Goal: Task Accomplishment & Management: Use online tool/utility

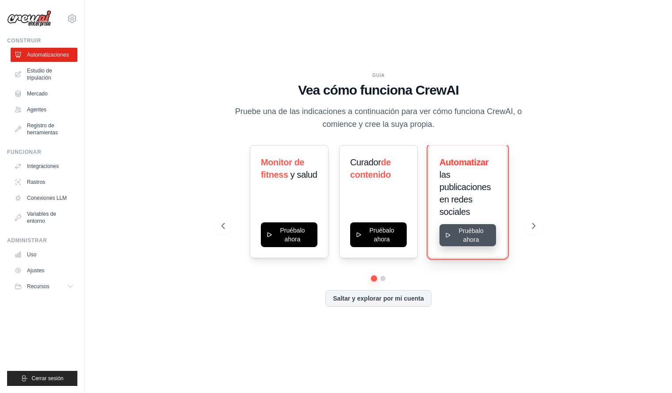
click at [479, 239] on button "Pruébalo ahora" at bounding box center [467, 235] width 57 height 22
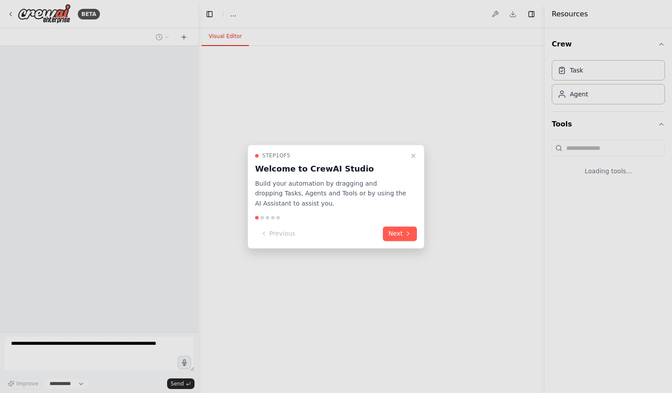
select select "****"
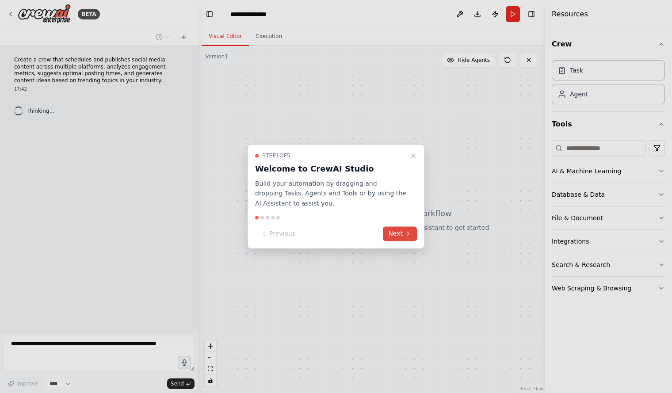
click at [394, 238] on button "Next" at bounding box center [400, 233] width 34 height 15
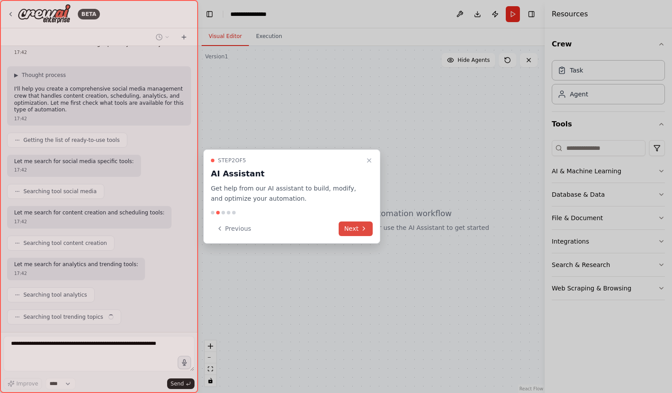
scroll to position [59, 0]
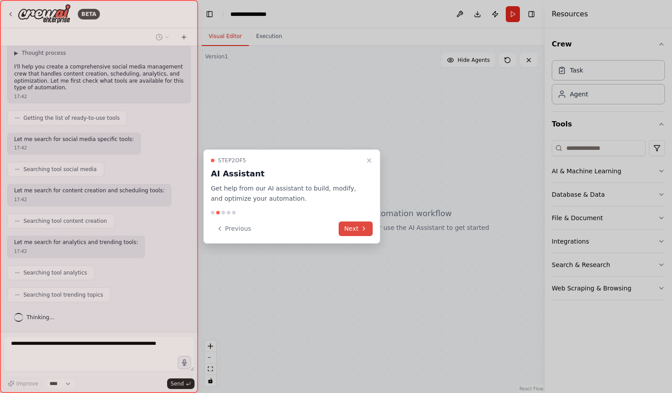
click at [357, 231] on button "Next" at bounding box center [355, 228] width 34 height 15
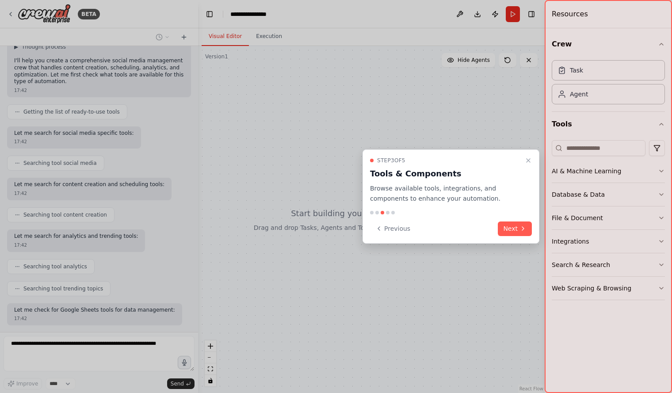
scroll to position [110, 0]
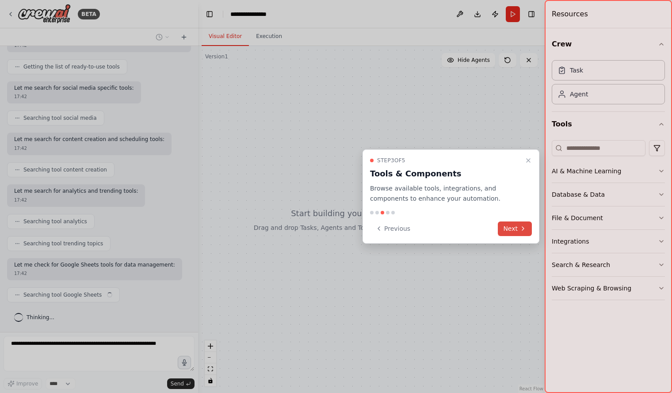
click at [518, 229] on button "Next" at bounding box center [514, 228] width 34 height 15
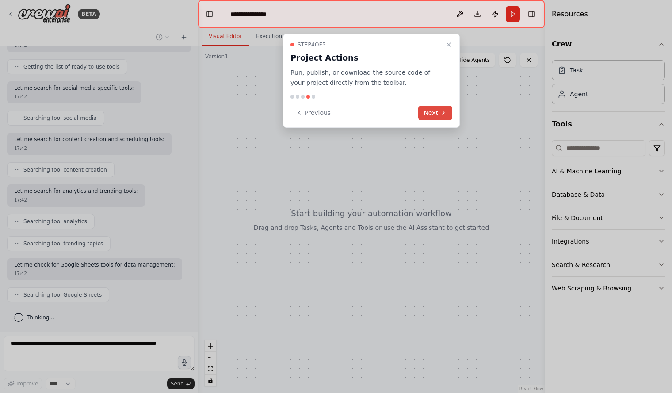
click at [438, 112] on button "Next" at bounding box center [435, 113] width 34 height 15
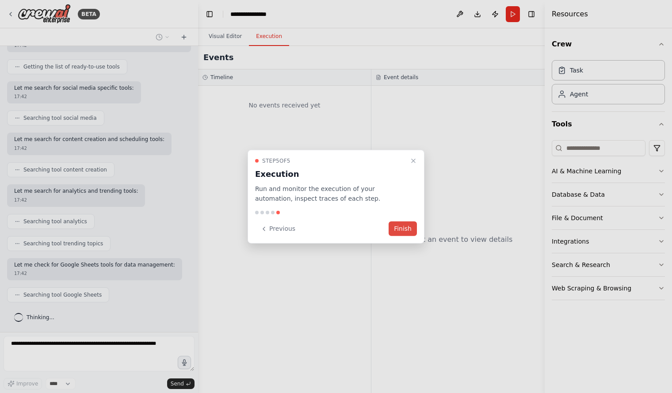
click at [403, 226] on button "Finish" at bounding box center [402, 228] width 28 height 15
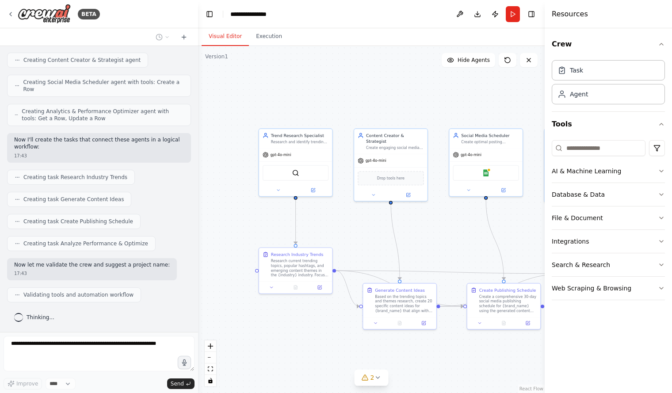
scroll to position [461, 0]
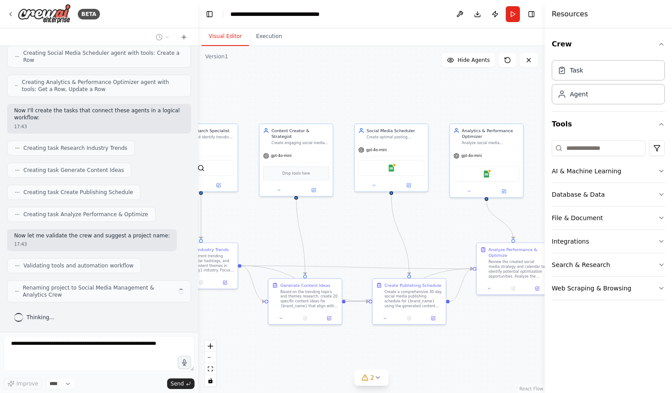
drag, startPoint x: 422, startPoint y: 233, endPoint x: 285, endPoint y: 230, distance: 137.4
click at [285, 230] on div ".deletable-edge-delete-btn { width: 20px; height: 20px; border: 0px solid #ffff…" at bounding box center [371, 219] width 346 height 347
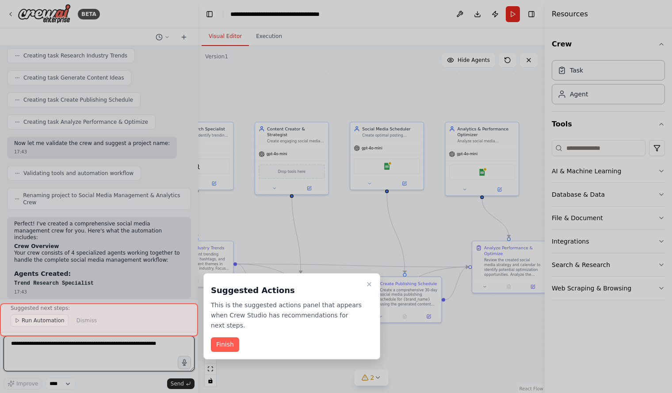
drag, startPoint x: 349, startPoint y: 215, endPoint x: 344, endPoint y: 213, distance: 4.8
click at [344, 213] on div "BETA Create a crew that schedules and publishes social media content across mul…" at bounding box center [336, 196] width 672 height 393
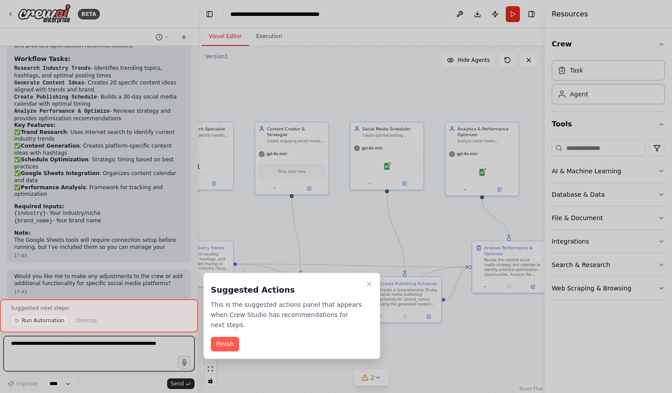
scroll to position [847, 0]
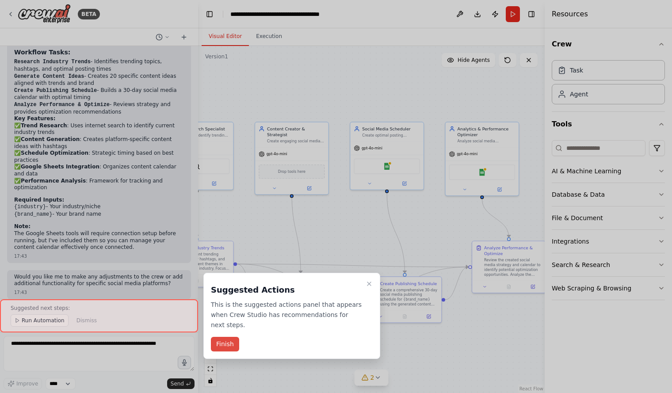
click at [223, 342] on button "Finish" at bounding box center [225, 344] width 28 height 15
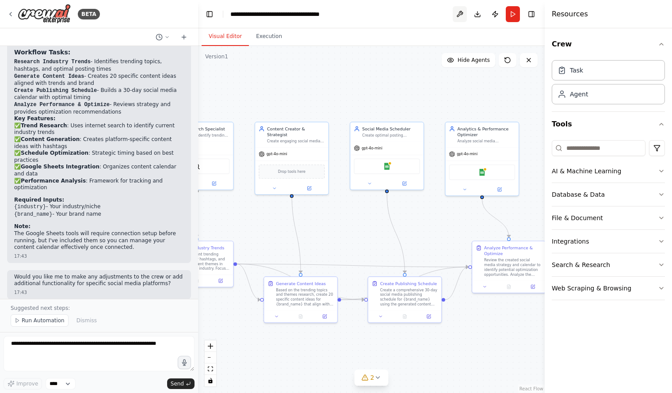
click at [458, 15] on button at bounding box center [459, 14] width 14 height 16
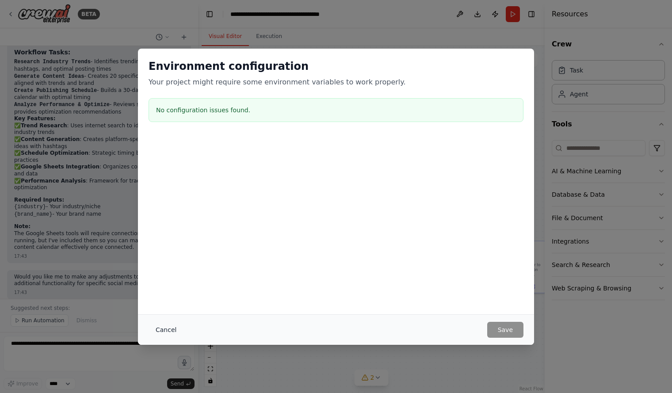
click at [161, 333] on button "Cancel" at bounding box center [165, 330] width 35 height 16
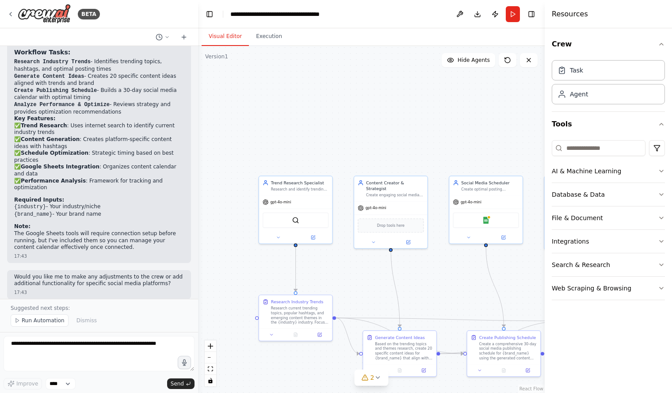
drag, startPoint x: 267, startPoint y: 239, endPoint x: 366, endPoint y: 293, distance: 112.7
click at [366, 293] on div ".deletable-edge-delete-btn { width: 20px; height: 20px; border: 0px solid #ffff…" at bounding box center [371, 219] width 346 height 347
click at [598, 96] on div "Agent" at bounding box center [607, 93] width 113 height 20
click at [463, 65] on button "Hide Agents" at bounding box center [467, 60] width 53 height 14
click at [463, 65] on button "Show Agents" at bounding box center [467, 60] width 56 height 14
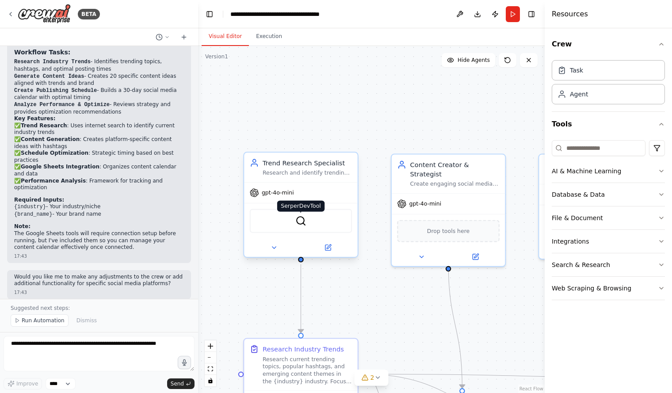
click at [300, 224] on img at bounding box center [300, 220] width 11 height 11
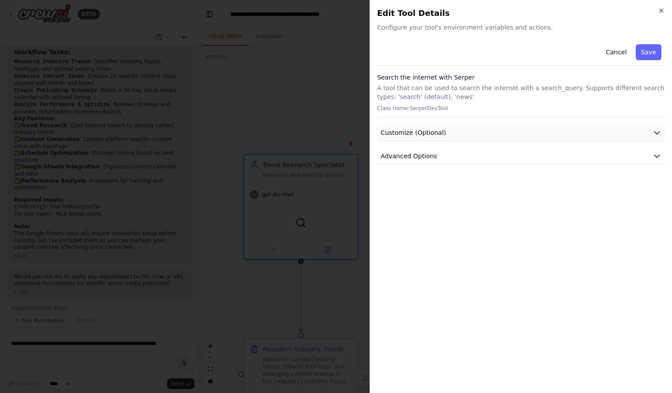
click at [435, 131] on span "Customize (Optional)" at bounding box center [412, 132] width 65 height 9
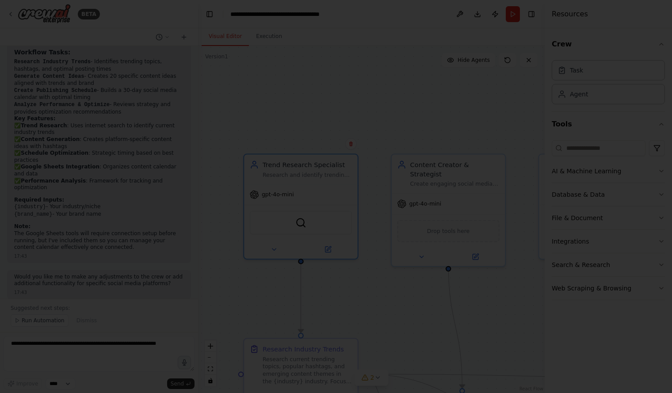
click at [297, 98] on div at bounding box center [336, 196] width 672 height 393
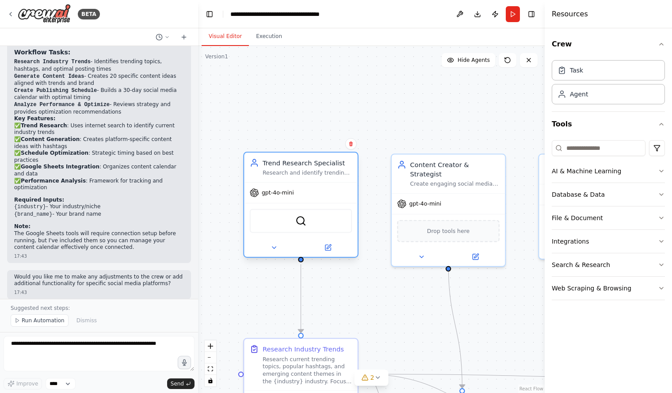
click at [287, 197] on div "gpt-4o-mini" at bounding box center [300, 192] width 113 height 20
click at [283, 250] on button at bounding box center [274, 247] width 52 height 11
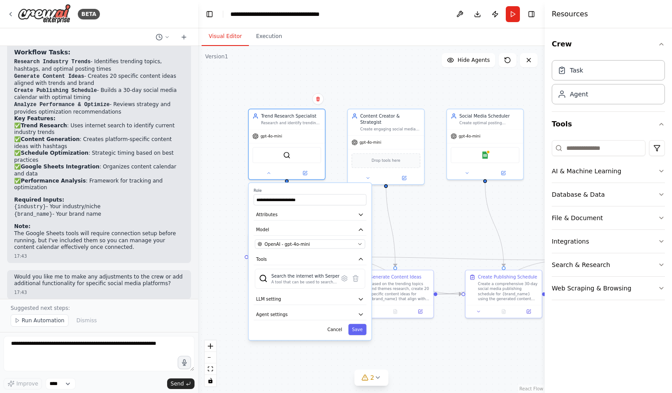
drag, startPoint x: 226, startPoint y: 299, endPoint x: 221, endPoint y: 214, distance: 85.0
click at [221, 214] on div ".deletable-edge-delete-btn { width: 20px; height: 20px; border: 0px solid #ffff…" at bounding box center [371, 219] width 346 height 347
click at [219, 205] on div ".deletable-edge-delete-btn { width: 20px; height: 20px; border: 0px solid #ffff…" at bounding box center [371, 219] width 346 height 347
click at [30, 324] on span "Run Automation" at bounding box center [43, 320] width 43 height 7
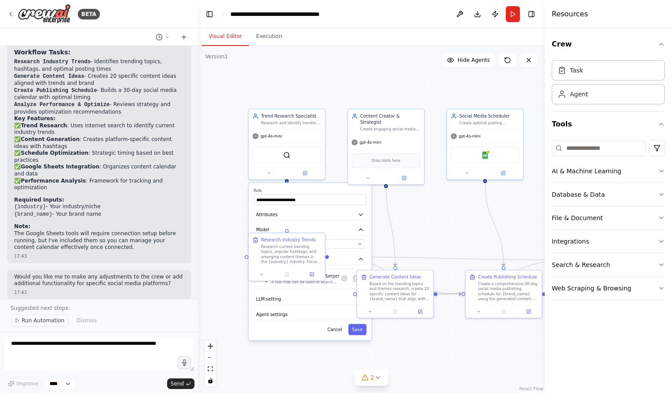
scroll to position [814, 0]
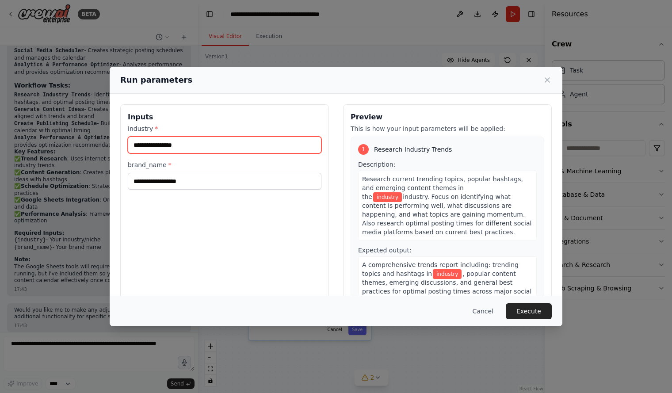
click at [177, 144] on input "industry *" at bounding box center [225, 145] width 194 height 17
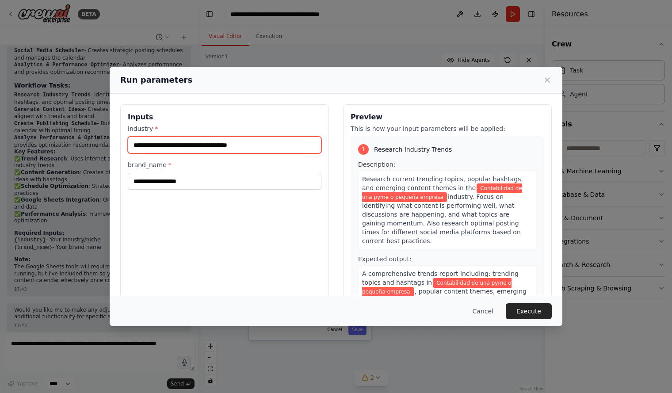
type input "**********"
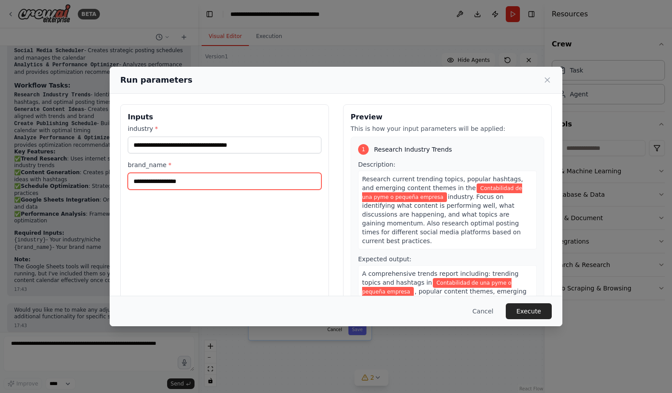
click at [184, 182] on input "brand_name *" at bounding box center [225, 181] width 194 height 17
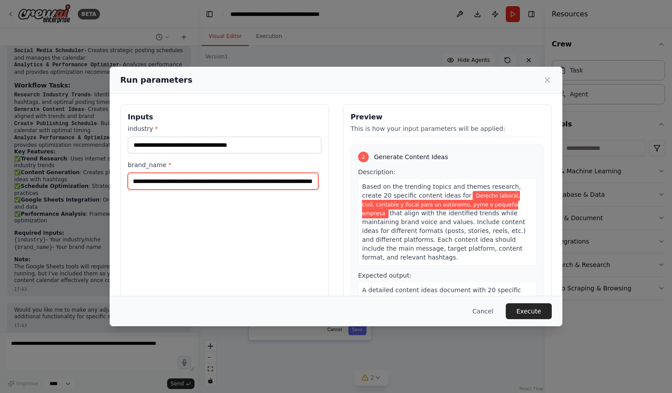
scroll to position [0, 61]
type input "**********"
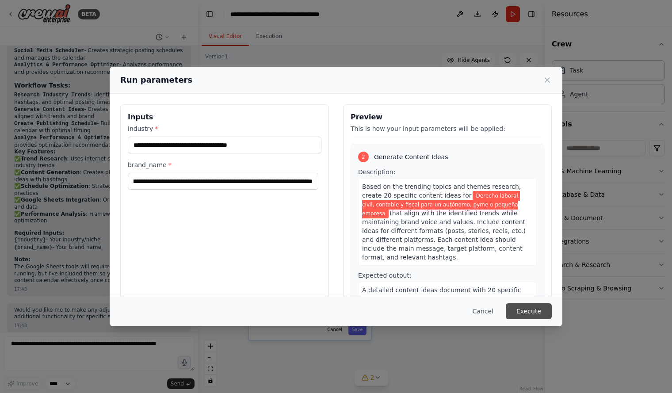
scroll to position [0, 0]
click at [521, 308] on button "Execute" at bounding box center [528, 311] width 46 height 16
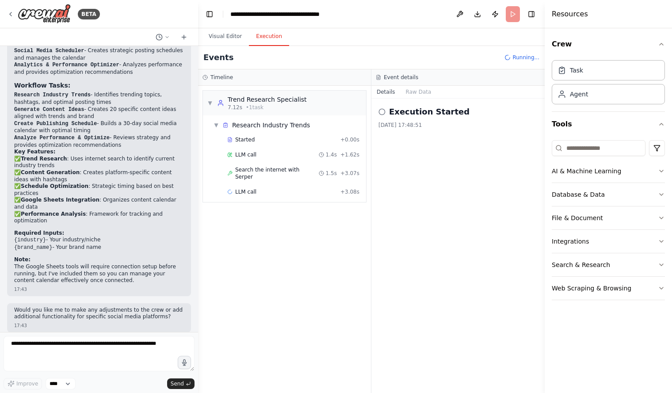
click at [267, 37] on button "Execution" at bounding box center [269, 36] width 40 height 19
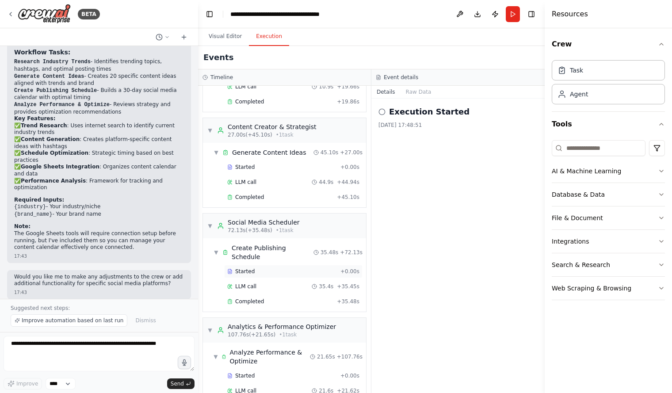
scroll to position [198, 0]
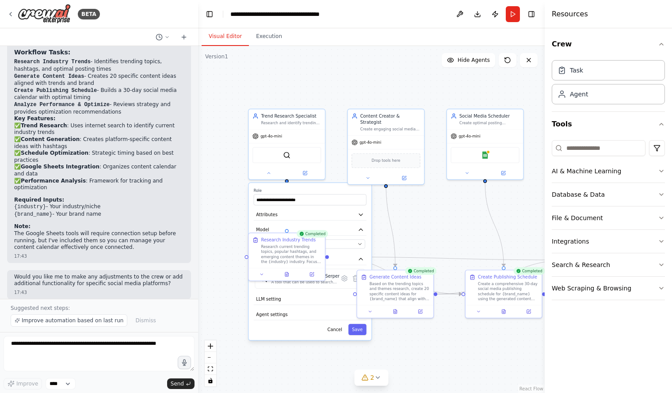
click at [224, 35] on button "Visual Editor" at bounding box center [224, 36] width 47 height 19
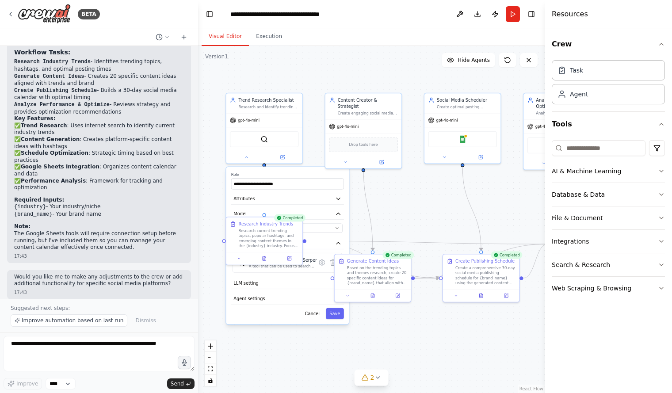
drag, startPoint x: 455, startPoint y: 231, endPoint x: 432, endPoint y: 215, distance: 27.6
click at [432, 215] on div ".deletable-edge-delete-btn { width: 20px; height: 20px; border: 0px solid #ffff…" at bounding box center [371, 219] width 346 height 347
click at [334, 315] on button "Save" at bounding box center [335, 313] width 18 height 11
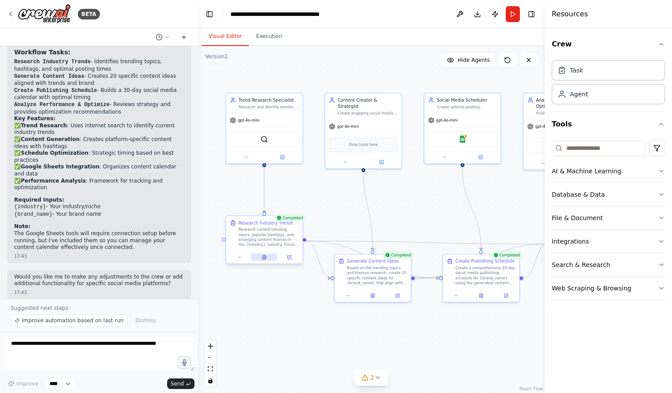
click at [262, 255] on icon at bounding box center [264, 256] width 5 height 5
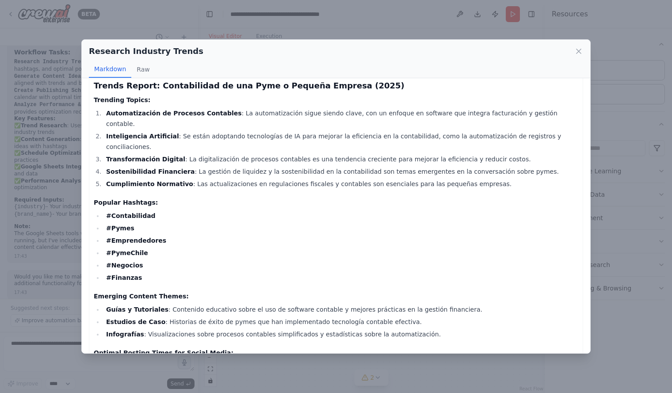
scroll to position [0, 0]
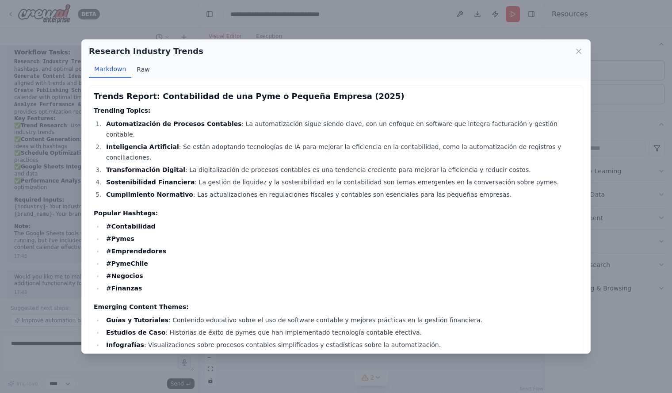
click at [139, 70] on button "Raw" at bounding box center [142, 69] width 23 height 17
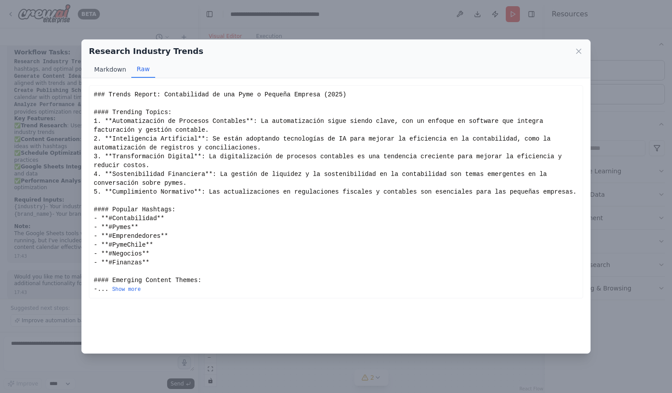
click at [102, 72] on button "Markdown" at bounding box center [110, 69] width 42 height 17
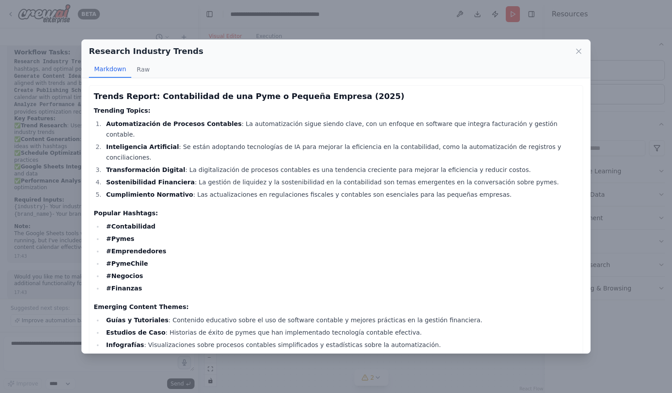
click at [43, 121] on div "Research Industry Trends Markdown Raw Trends Report: Contabilidad de una Pyme o…" at bounding box center [336, 196] width 672 height 393
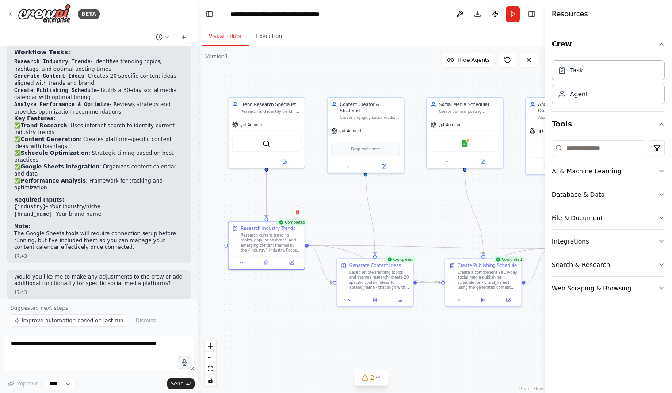
drag, startPoint x: 447, startPoint y: 207, endPoint x: 449, endPoint y: 211, distance: 4.9
click at [449, 211] on div ".deletable-edge-delete-btn { width: 20px; height: 20px; border: 0px solid #ffff…" at bounding box center [371, 219] width 346 height 347
click at [263, 148] on div "SerperDevTool" at bounding box center [266, 142] width 69 height 16
click at [266, 144] on img at bounding box center [266, 143] width 8 height 8
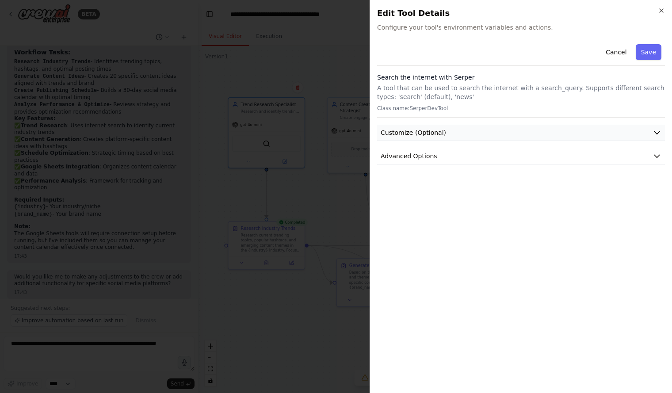
click at [433, 132] on span "Customize (Optional)" at bounding box center [412, 132] width 65 height 9
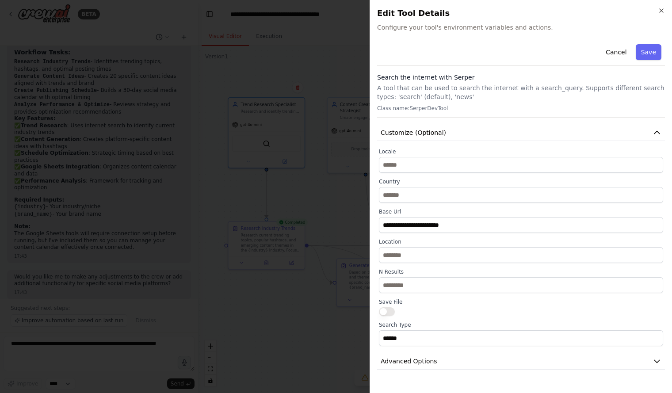
click at [288, 181] on div at bounding box center [336, 196] width 672 height 393
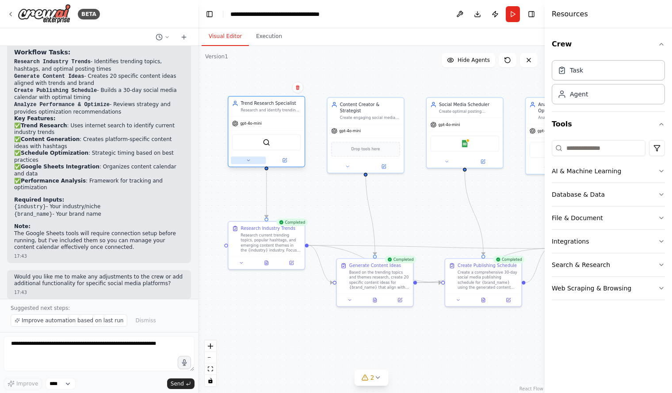
click at [250, 159] on icon at bounding box center [248, 160] width 5 height 5
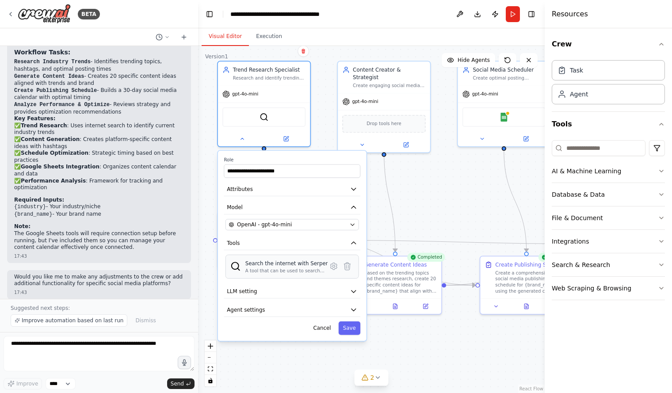
click at [260, 271] on div "A tool that can be used to search the internet with a search_query. Supports di…" at bounding box center [286, 271] width 83 height 6
click at [293, 136] on button at bounding box center [286, 137] width 42 height 9
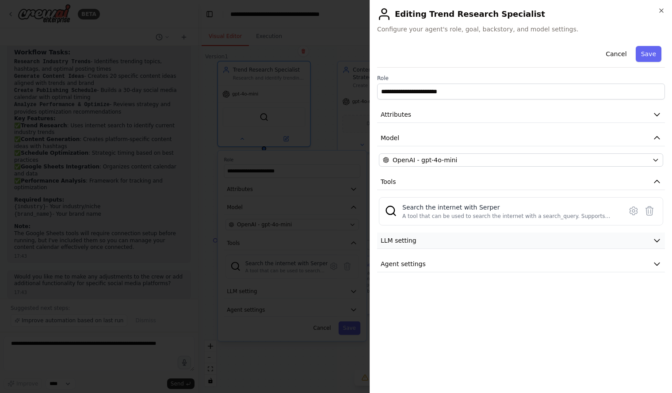
click at [422, 238] on button "LLM setting" at bounding box center [521, 240] width 288 height 16
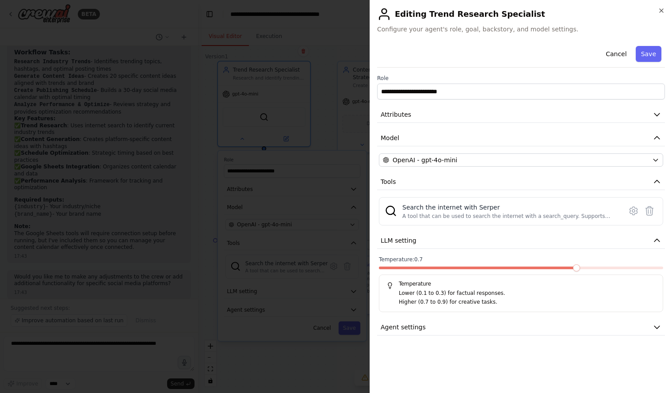
click at [294, 228] on div at bounding box center [336, 196] width 672 height 393
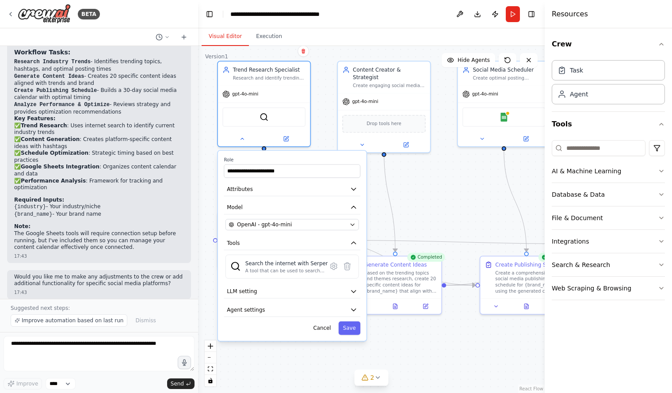
click at [410, 202] on div ".deletable-edge-delete-btn { width: 20px; height: 20px; border: 0px solid #ffff…" at bounding box center [371, 219] width 346 height 347
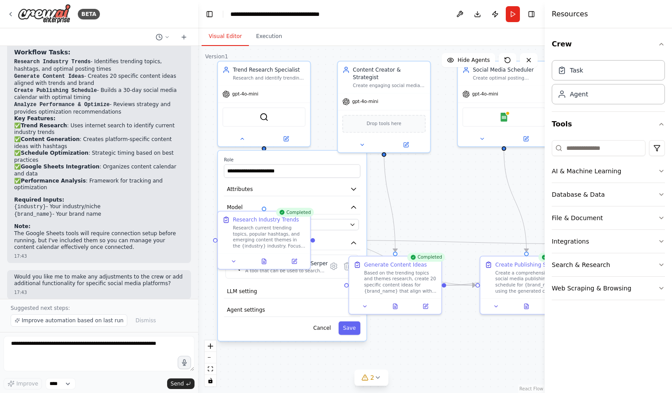
click at [276, 357] on div ".deletable-edge-delete-btn { width: 20px; height: 20px; border: 0px solid #ffff…" at bounding box center [371, 219] width 346 height 347
click at [325, 332] on button "Cancel" at bounding box center [321, 328] width 27 height 14
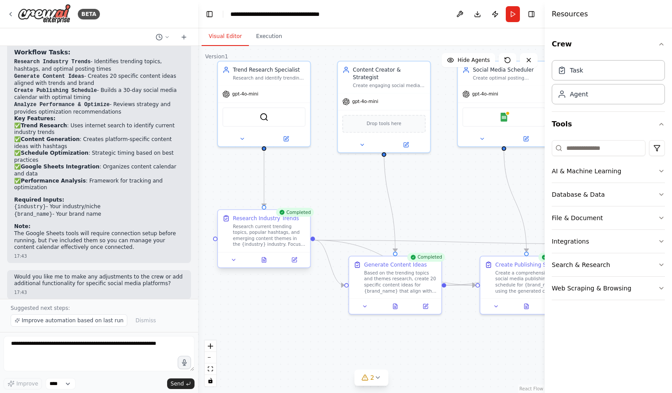
click at [262, 231] on div "Research current trending topics, popular hashtags, and emerging content themes…" at bounding box center [269, 236] width 72 height 24
click at [641, 243] on button "Integrations" at bounding box center [607, 241] width 113 height 23
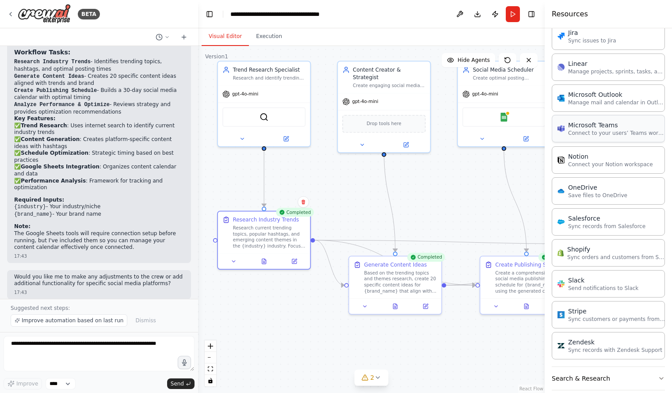
scroll to position [578, 0]
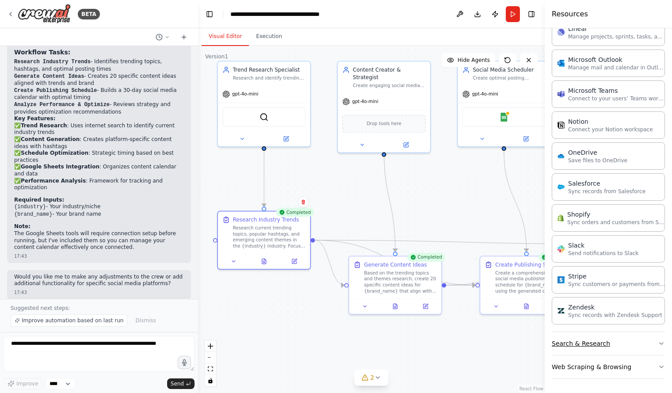
click at [617, 346] on button "Search & Research" at bounding box center [607, 343] width 113 height 23
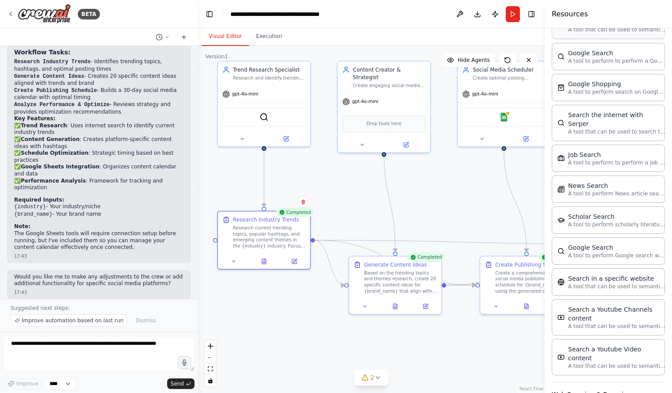
scroll to position [1027, 0]
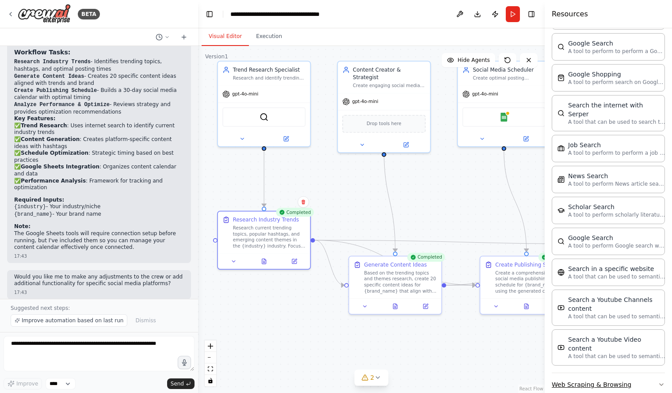
click at [609, 373] on button "Web Scraping & Browsing" at bounding box center [607, 384] width 113 height 23
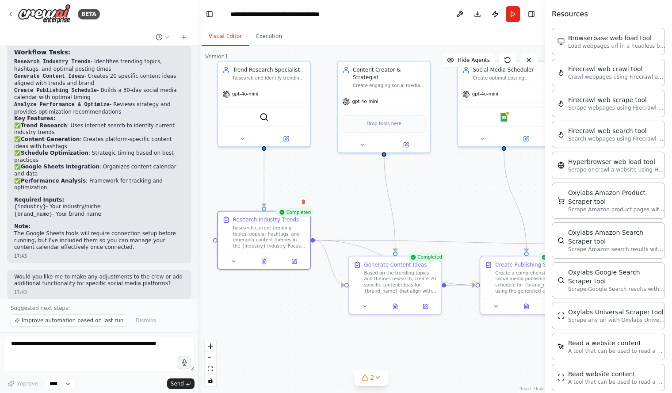
scroll to position [1524, 0]
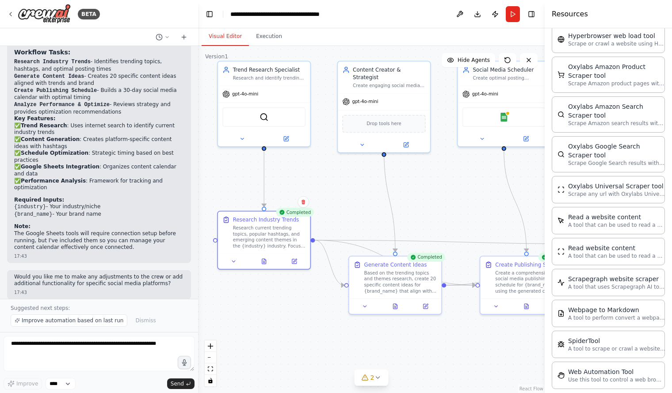
click at [303, 304] on div ".deletable-edge-delete-btn { width: 20px; height: 20px; border: 0px solid #ffff…" at bounding box center [371, 219] width 346 height 347
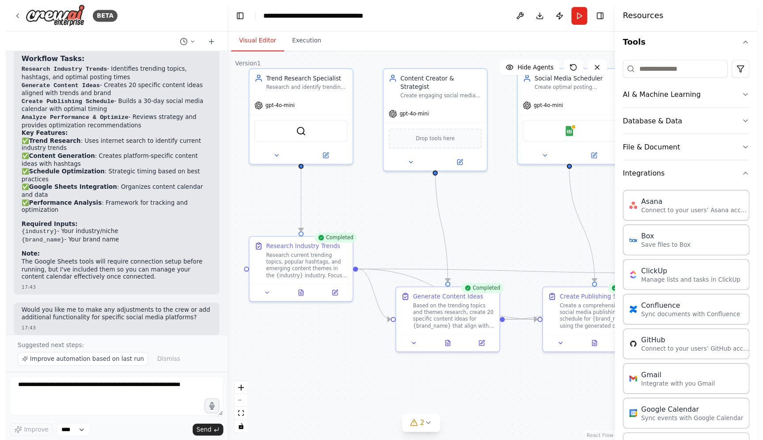
scroll to position [0, 0]
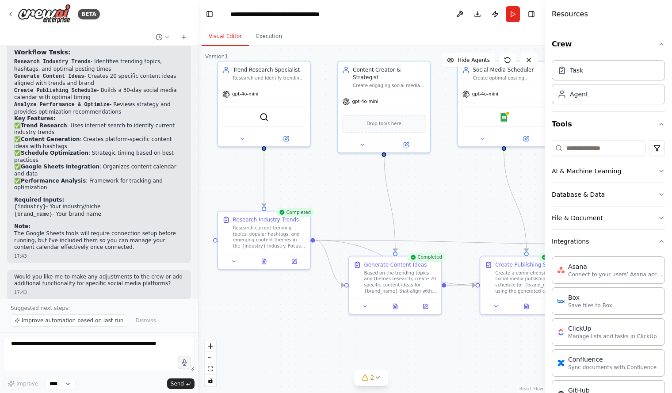
click at [657, 42] on icon "button" at bounding box center [660, 44] width 7 height 7
click at [657, 46] on icon "button" at bounding box center [660, 44] width 7 height 7
click at [348, 237] on div ".deletable-edge-delete-btn { width: 20px; height: 20px; border: 0px solid #ffff…" at bounding box center [371, 219] width 346 height 347
click at [335, 193] on div ".deletable-edge-delete-btn { width: 20px; height: 20px; border: 0px solid #ffff…" at bounding box center [371, 219] width 346 height 347
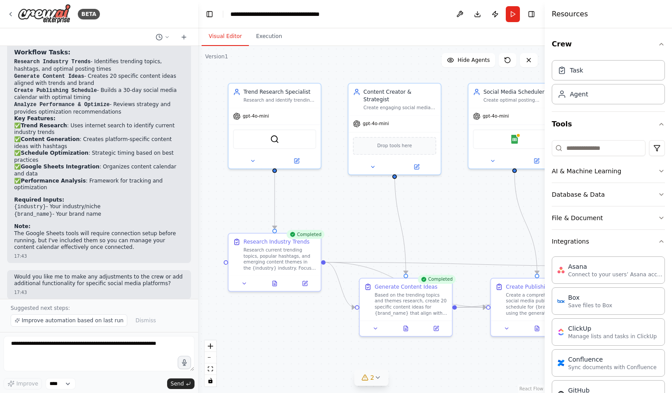
click at [377, 380] on icon at bounding box center [377, 377] width 7 height 7
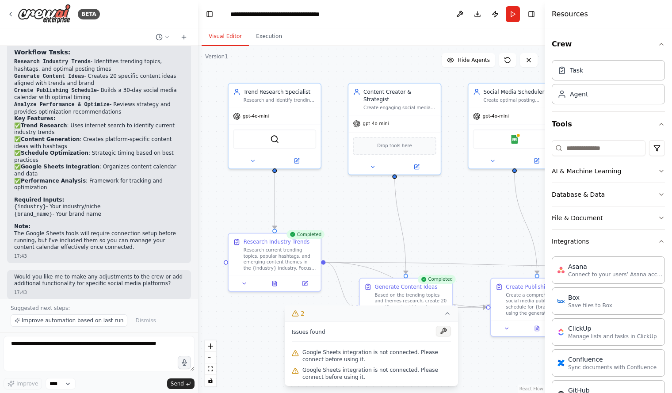
click at [439, 332] on button at bounding box center [443, 331] width 15 height 11
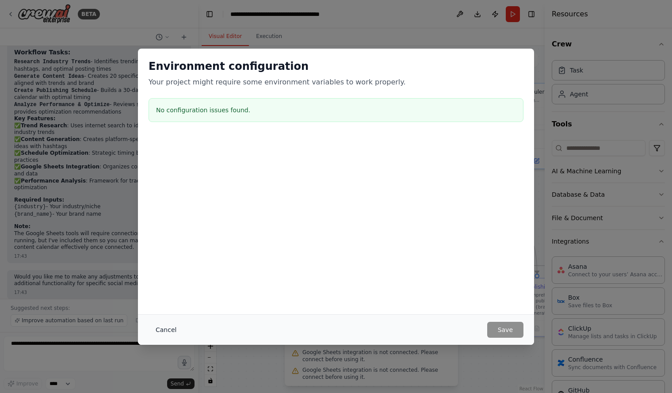
click at [163, 329] on button "Cancel" at bounding box center [165, 330] width 35 height 16
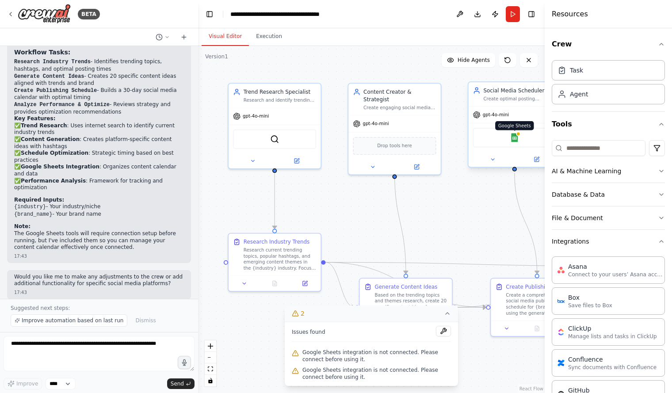
click at [511, 137] on img at bounding box center [514, 137] width 9 height 9
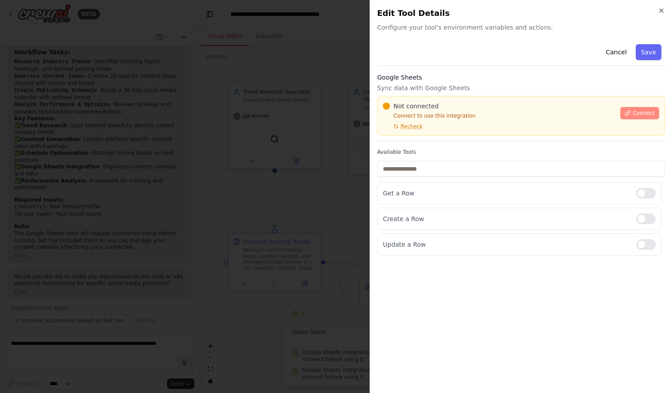
click at [635, 114] on span "Connect" at bounding box center [643, 113] width 22 height 7
click at [409, 125] on span "Recheck" at bounding box center [411, 126] width 22 height 7
click at [413, 119] on p "Connect to use this integration" at bounding box center [499, 115] width 232 height 7
click at [397, 125] on icon at bounding box center [396, 127] width 4 height 4
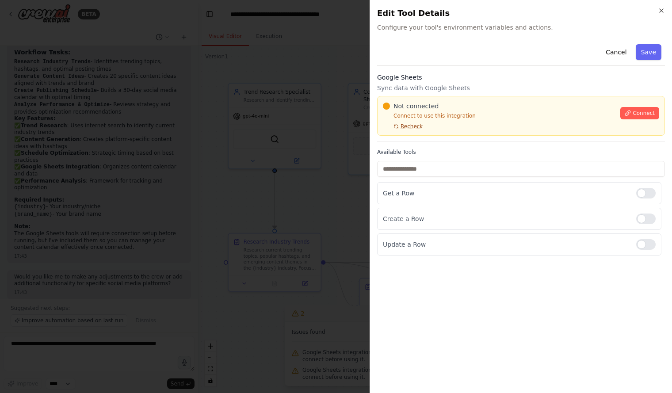
click at [400, 123] on span "Recheck" at bounding box center [411, 126] width 22 height 7
click at [490, 107] on div "Not connected" at bounding box center [499, 106] width 232 height 9
click at [493, 107] on div "Not connected" at bounding box center [499, 106] width 232 height 9
click at [491, 107] on div "Not connected" at bounding box center [499, 106] width 232 height 9
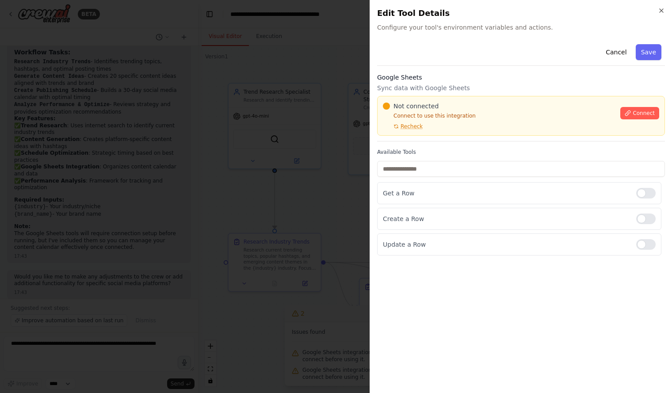
click at [568, 139] on div "Google Sheets Sync data with Google Sheets Not connected Connect to use this in…" at bounding box center [521, 107] width 288 height 68
click at [492, 106] on div "Not connected" at bounding box center [499, 106] width 232 height 9
click at [262, 162] on div at bounding box center [336, 196] width 672 height 393
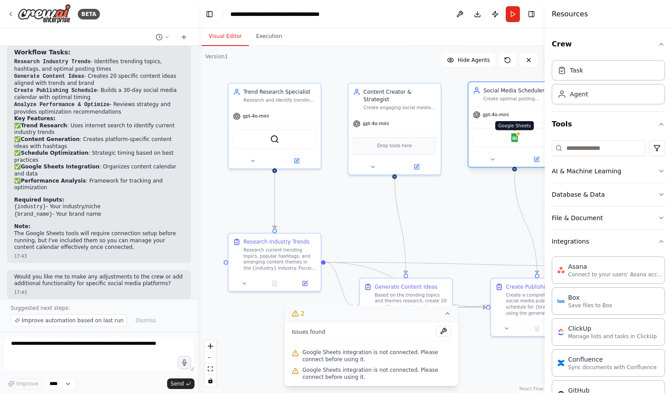
click at [513, 138] on img at bounding box center [514, 137] width 9 height 9
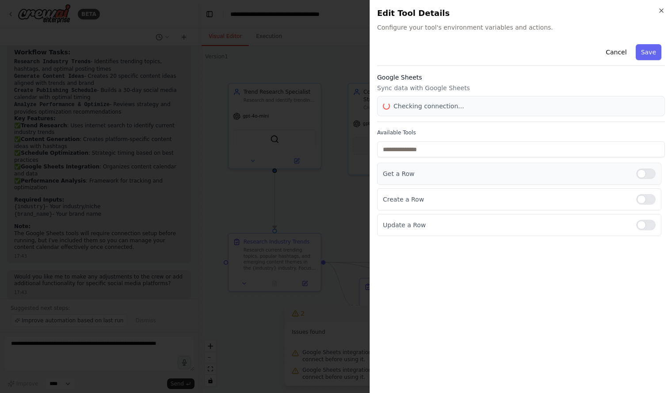
click at [404, 173] on div "Available Tools Get a Row Create a Row Update a Row" at bounding box center [521, 182] width 288 height 107
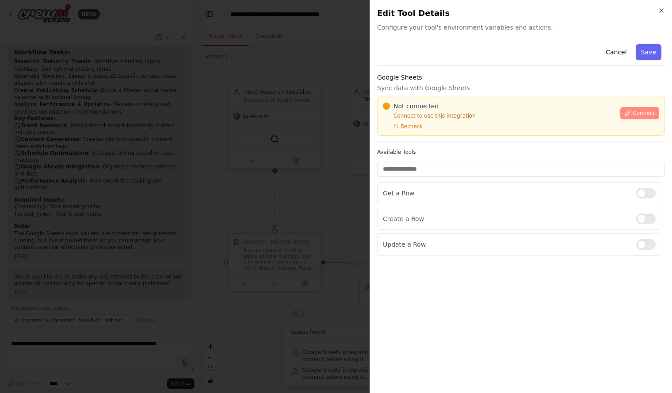
click at [645, 112] on span "Connect" at bounding box center [643, 113] width 22 height 7
click at [407, 123] on span "Recheck" at bounding box center [411, 126] width 22 height 7
click at [400, 123] on span "Recheck" at bounding box center [411, 126] width 22 height 7
click at [492, 109] on div "Not connected" at bounding box center [499, 106] width 232 height 9
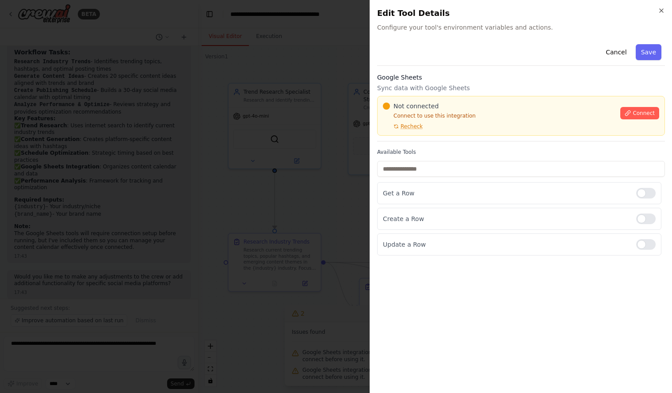
click at [491, 108] on div "Not connected" at bounding box center [499, 106] width 232 height 9
click at [493, 107] on div "Not connected" at bounding box center [499, 106] width 232 height 9
click at [490, 106] on div "Not connected" at bounding box center [499, 106] width 232 height 9
click at [492, 104] on div "Not connected" at bounding box center [499, 106] width 232 height 9
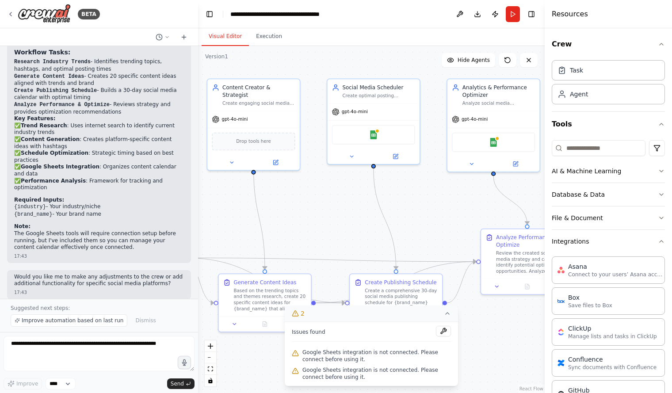
drag, startPoint x: 470, startPoint y: 205, endPoint x: 329, endPoint y: 201, distance: 141.0
click at [329, 201] on div ".deletable-edge-delete-btn { width: 20px; height: 20px; border: 0px solid #ffff…" at bounding box center [371, 219] width 346 height 347
click at [396, 153] on icon at bounding box center [396, 154] width 4 height 4
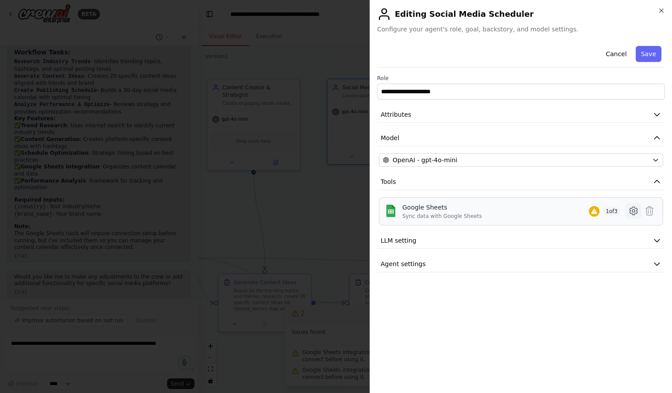
click at [634, 213] on icon at bounding box center [633, 210] width 11 height 11
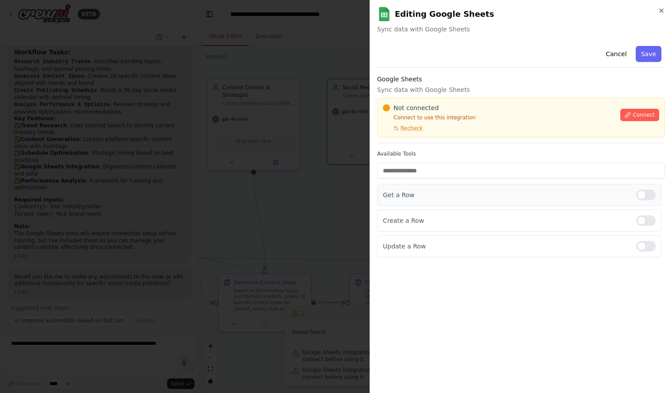
click at [641, 196] on div at bounding box center [645, 195] width 19 height 11
click at [637, 114] on span "Connect" at bounding box center [643, 114] width 22 height 7
click at [397, 122] on div "Not connected Connect to use this integration Recheck" at bounding box center [499, 117] width 232 height 28
click at [492, 106] on div "Not connected" at bounding box center [499, 107] width 232 height 9
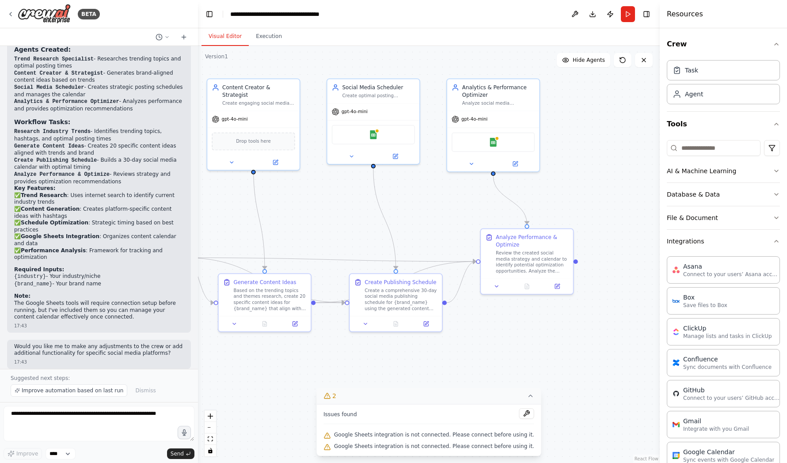
scroll to position [777, 0]
click at [342, 138] on div "Google Sheets" at bounding box center [373, 132] width 83 height 19
click at [342, 137] on div "Google Sheets" at bounding box center [373, 132] width 83 height 19
click at [350, 157] on icon at bounding box center [351, 155] width 6 height 6
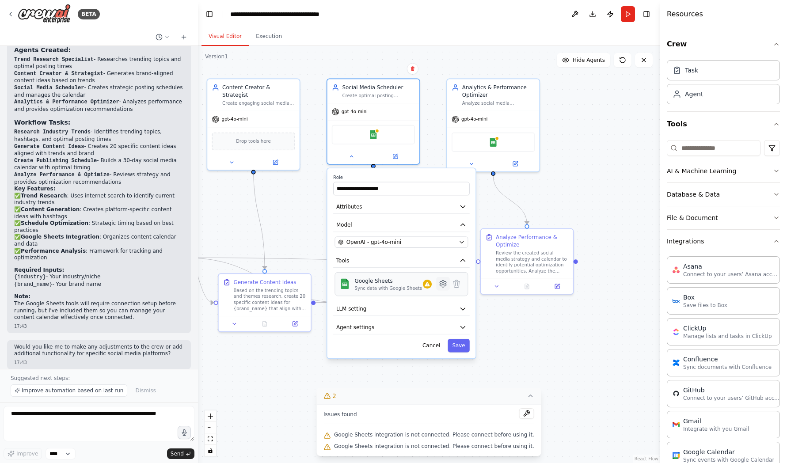
click at [445, 287] on icon at bounding box center [442, 283] width 9 height 9
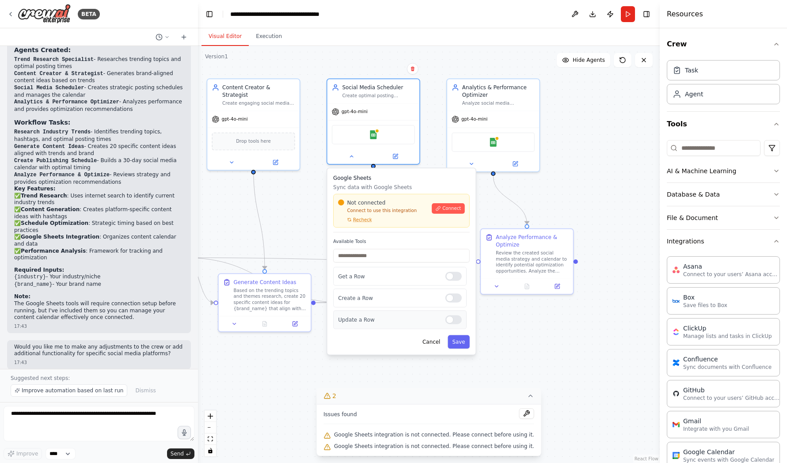
click at [448, 323] on div at bounding box center [453, 319] width 16 height 9
click at [455, 320] on div at bounding box center [453, 319] width 16 height 9
click at [399, 256] on input "text" at bounding box center [401, 256] width 137 height 14
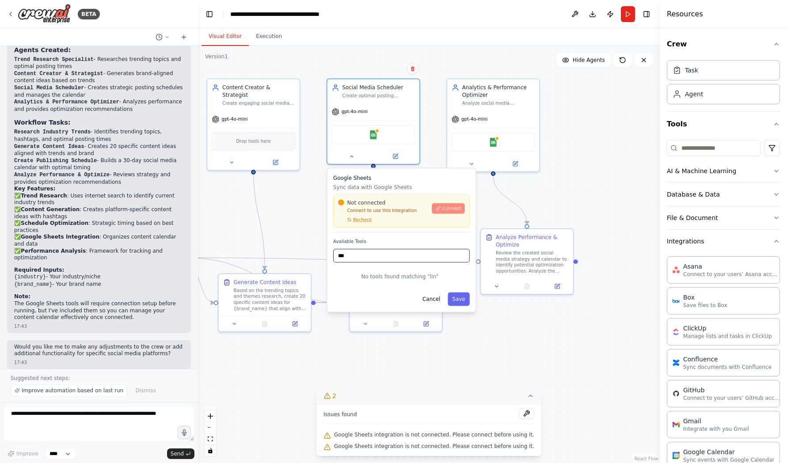
type input "***"
click at [452, 212] on button "Connect" at bounding box center [448, 208] width 33 height 11
click at [546, 200] on div ".deletable-edge-delete-btn { width: 20px; height: 20px; border: 0px solid #ffff…" at bounding box center [429, 254] width 462 height 417
click at [382, 291] on div "Create a comprehensive 30-day social media publishing schedule for {brand_name}…" at bounding box center [400, 298] width 72 height 24
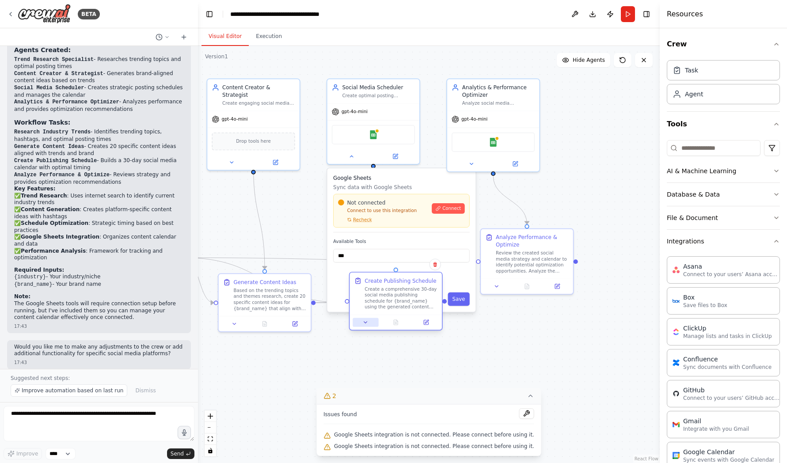
click at [363, 323] on icon at bounding box center [366, 322] width 6 height 6
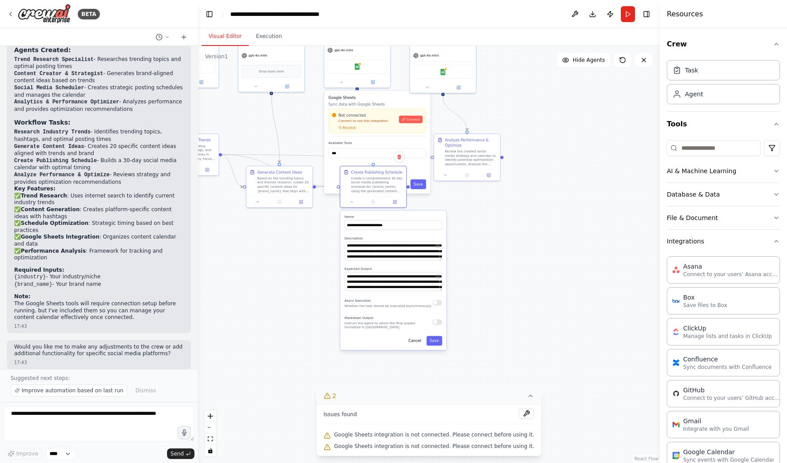
drag, startPoint x: 510, startPoint y: 361, endPoint x: 487, endPoint y: 228, distance: 135.3
click at [487, 228] on div ".deletable-edge-delete-btn { width: 20px; height: 20px; border: 0px solid #ffff…" at bounding box center [429, 254] width 462 height 417
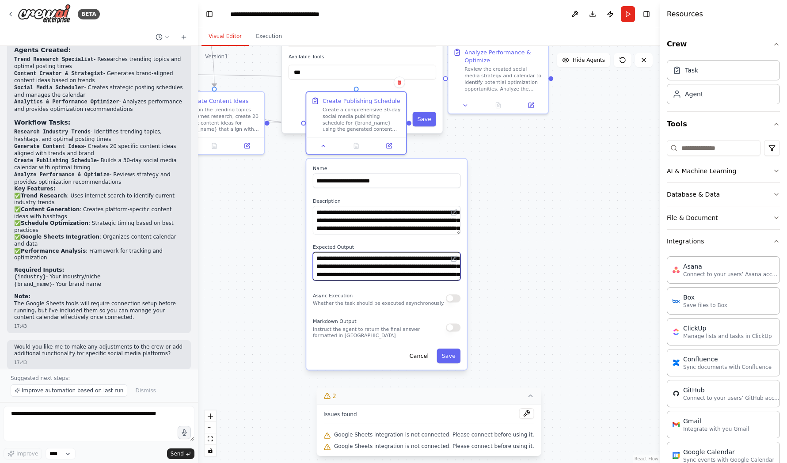
drag, startPoint x: 458, startPoint y: 280, endPoint x: 458, endPoint y: 317, distance: 36.7
click at [458, 317] on div "**********" at bounding box center [386, 264] width 160 height 211
click at [424, 361] on button "Cancel" at bounding box center [419, 356] width 29 height 15
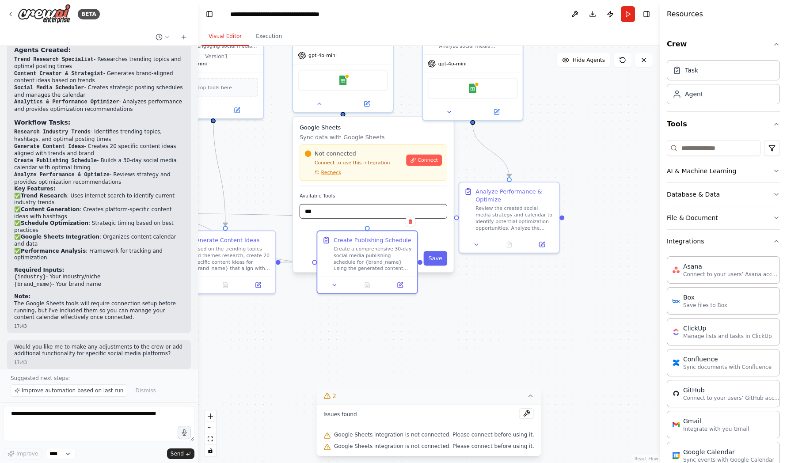
drag, startPoint x: 310, startPoint y: 203, endPoint x: 322, endPoint y: 345, distance: 142.8
click at [322, 345] on div ".deletable-edge-delete-btn { width: 20px; height: 20px; border: 0px solid #ffff…" at bounding box center [429, 254] width 462 height 417
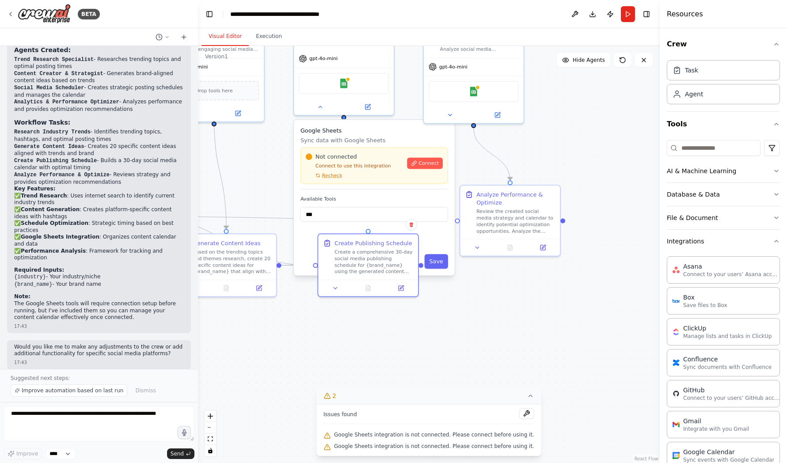
click at [312, 315] on div ".deletable-edge-delete-btn { width: 20px; height: 20px; border: 0px solid #ffff…" at bounding box center [429, 254] width 462 height 417
click at [336, 287] on icon at bounding box center [335, 286] width 7 height 7
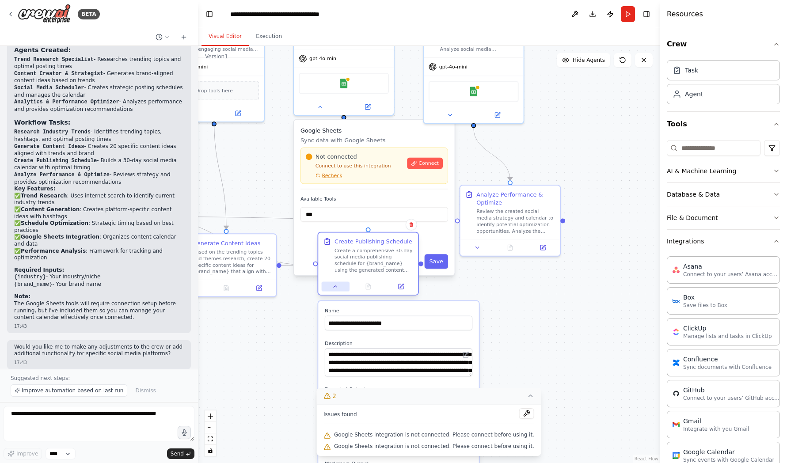
click at [337, 287] on icon at bounding box center [335, 287] width 3 height 2
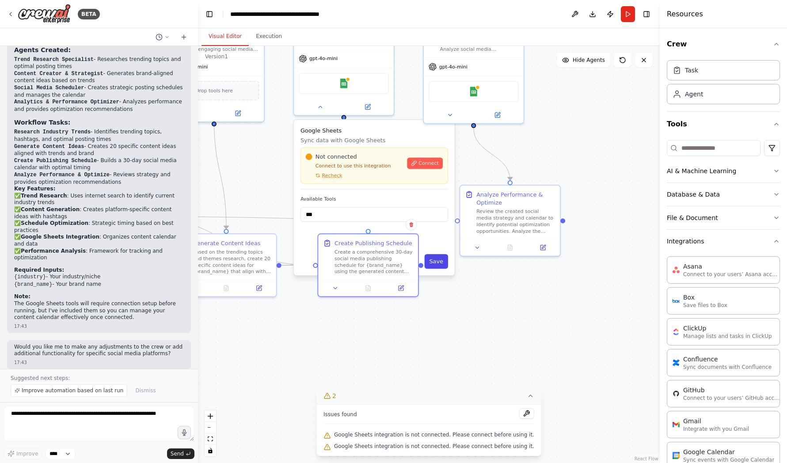
click at [440, 262] on button "Save" at bounding box center [436, 261] width 24 height 15
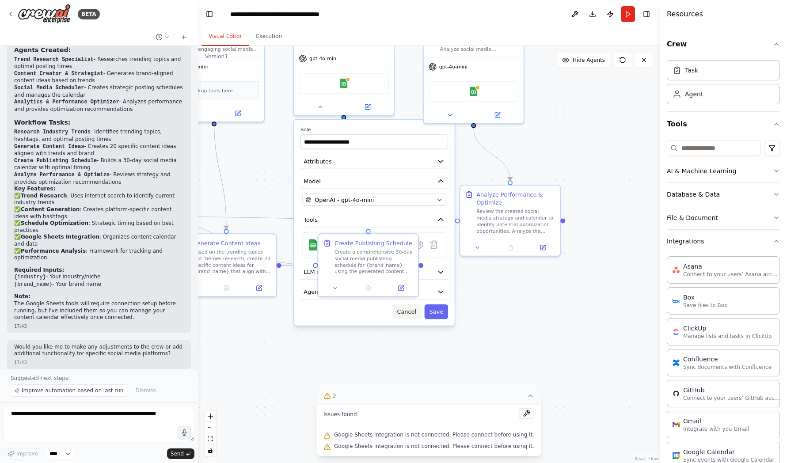
click at [405, 312] on button "Cancel" at bounding box center [406, 311] width 29 height 15
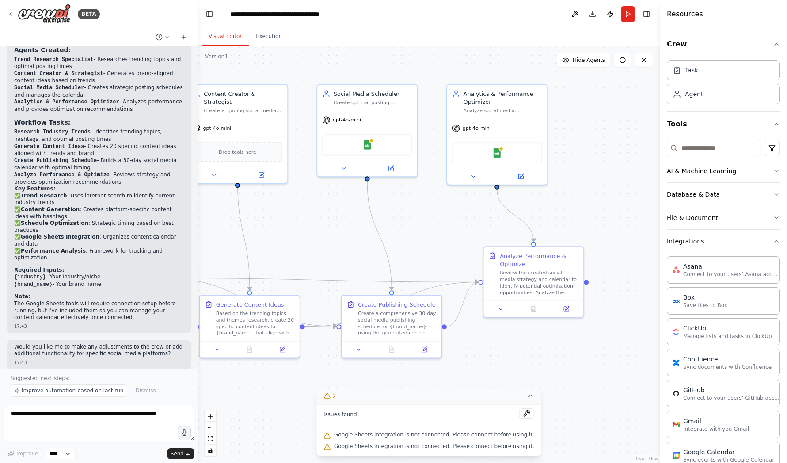
drag, startPoint x: 457, startPoint y: 287, endPoint x: 481, endPoint y: 348, distance: 65.7
click at [481, 348] on div ".deletable-edge-delete-btn { width: 20px; height: 20px; border: 0px solid #ffff…" at bounding box center [429, 254] width 462 height 417
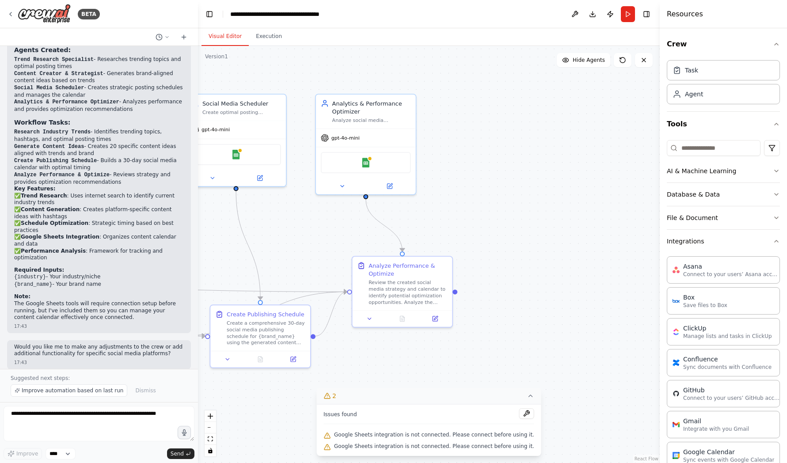
drag, startPoint x: 426, startPoint y: 219, endPoint x: 295, endPoint y: 229, distance: 131.6
click at [295, 229] on div ".deletable-edge-delete-btn { width: 20px; height: 20px; border: 0px solid #ffff…" at bounding box center [429, 254] width 462 height 417
drag, startPoint x: 455, startPoint y: 291, endPoint x: 543, endPoint y: 291, distance: 88.4
click at [543, 291] on div ".deletable-edge-delete-btn { width: 20px; height: 20px; border: 0px solid #ffff…" at bounding box center [429, 254] width 462 height 417
click at [481, 288] on div ".deletable-edge-delete-btn { width: 20px; height: 20px; border: 0px solid #ffff…" at bounding box center [429, 254] width 462 height 417
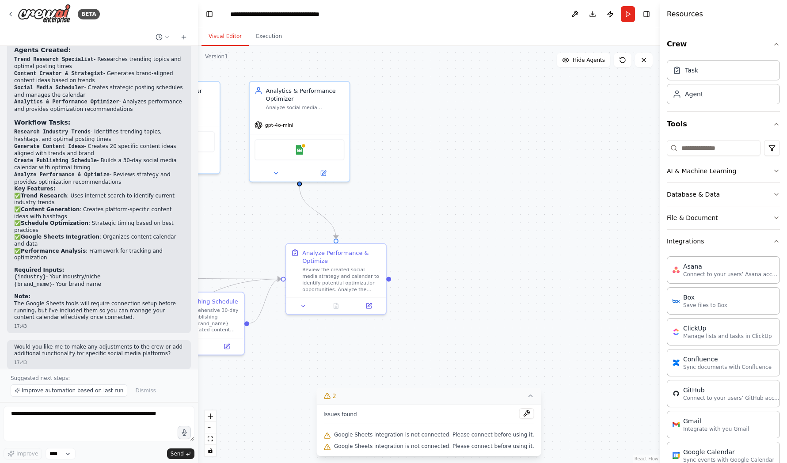
drag, startPoint x: 514, startPoint y: 290, endPoint x: 448, endPoint y: 277, distance: 67.5
click at [448, 277] on div ".deletable-edge-delete-btn { width: 20px; height: 20px; border: 0px solid #ffff…" at bounding box center [429, 254] width 462 height 417
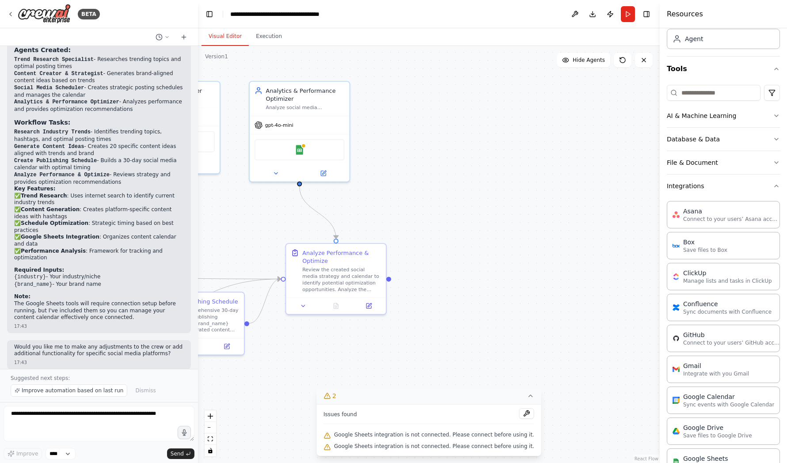
scroll to position [0, 0]
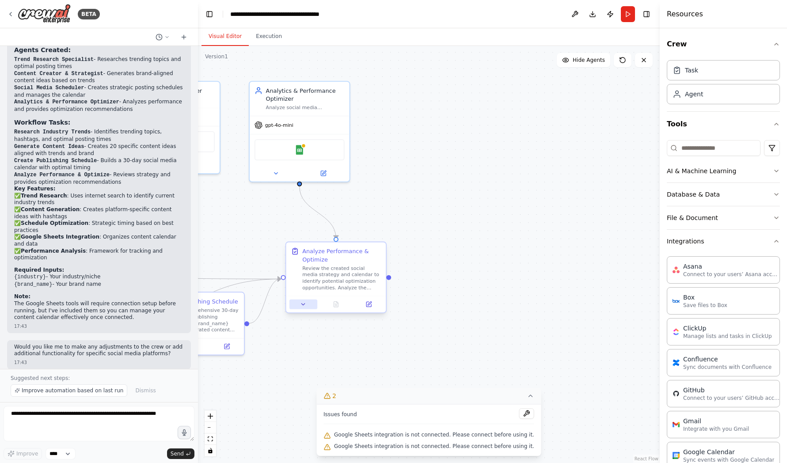
click at [304, 307] on icon at bounding box center [303, 304] width 7 height 7
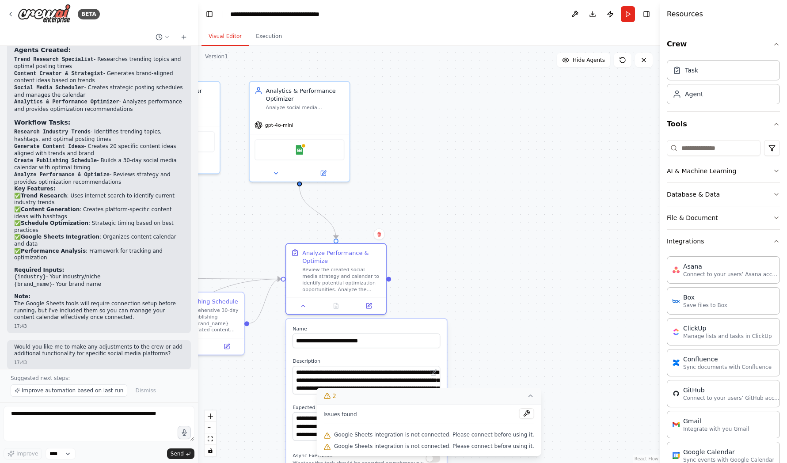
click at [425, 272] on div ".deletable-edge-delete-btn { width: 20px; height: 20px; border: 0px solid #ffff…" at bounding box center [429, 254] width 462 height 417
click at [324, 277] on div "Review the created social media strategy and calendar to identify potential opt…" at bounding box center [341, 278] width 79 height 26
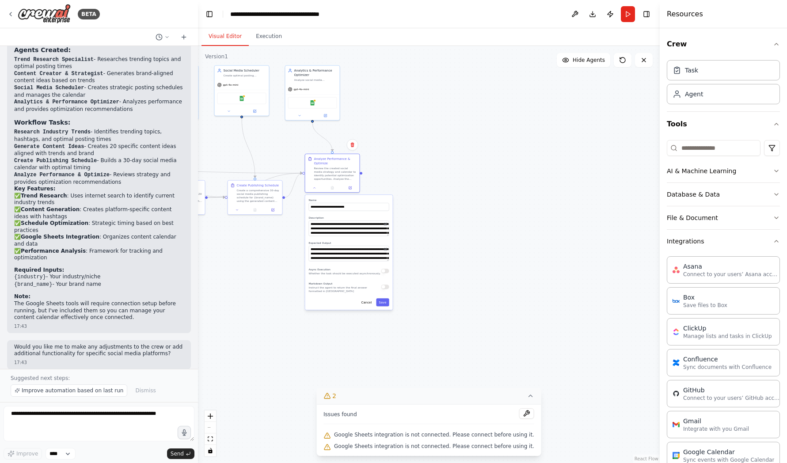
drag, startPoint x: 406, startPoint y: 378, endPoint x: 399, endPoint y: 234, distance: 144.6
click at [399, 234] on div ".deletable-edge-delete-btn { width: 20px; height: 20px; border: 0px solid #ffff…" at bounding box center [429, 254] width 462 height 417
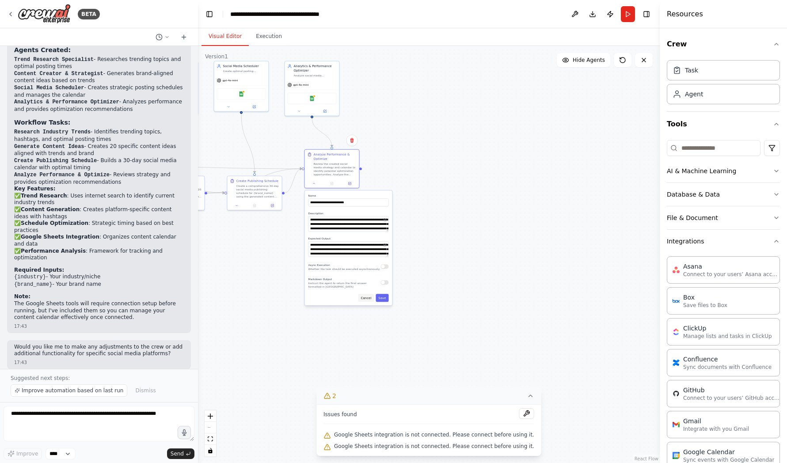
click at [367, 300] on button "Cancel" at bounding box center [366, 298] width 16 height 8
click at [344, 183] on button at bounding box center [349, 182] width 15 height 5
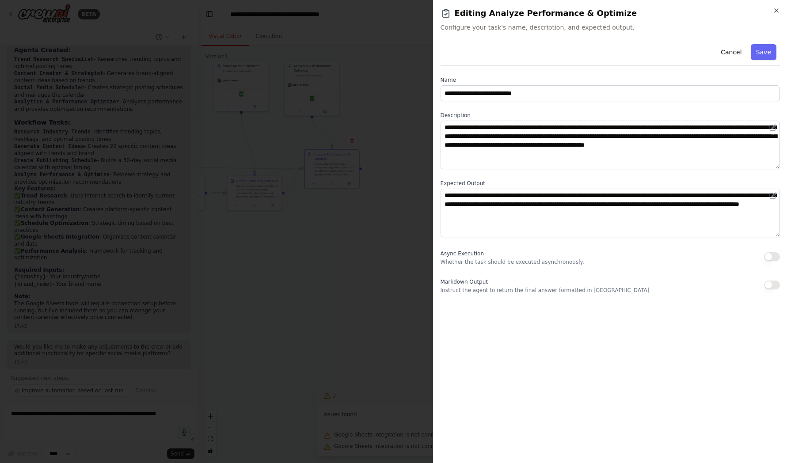
click at [354, 188] on div at bounding box center [393, 231] width 787 height 463
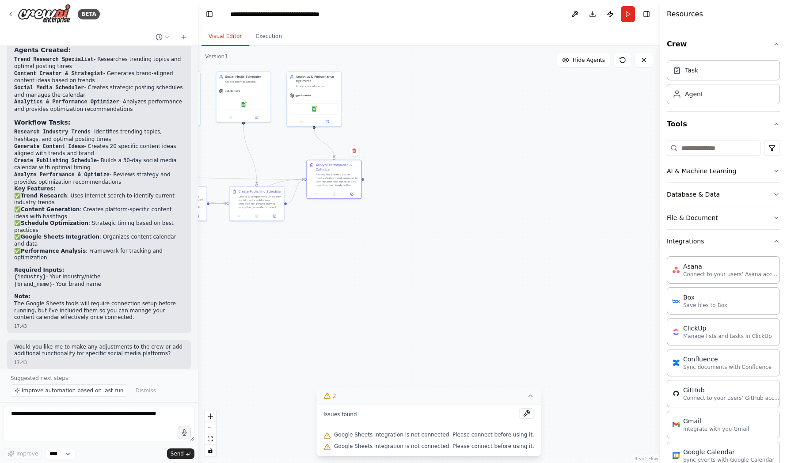
drag, startPoint x: 327, startPoint y: 213, endPoint x: 351, endPoint y: 317, distance: 107.0
click at [351, 317] on div ".deletable-edge-delete-btn { width: 20px; height: 20px; border: 0px solid #ffff…" at bounding box center [429, 254] width 462 height 417
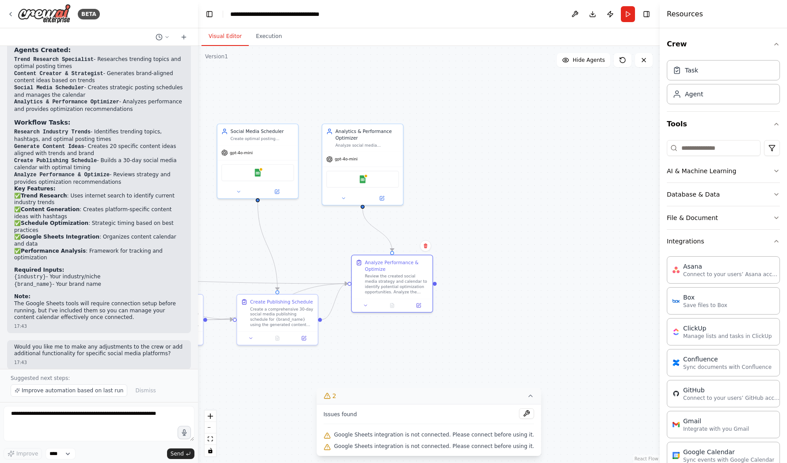
drag, startPoint x: 424, startPoint y: 203, endPoint x: 457, endPoint y: 233, distance: 45.0
click at [462, 239] on div ".deletable-edge-delete-btn { width: 20px; height: 20px; border: 0px solid #ffff…" at bounding box center [429, 254] width 462 height 417
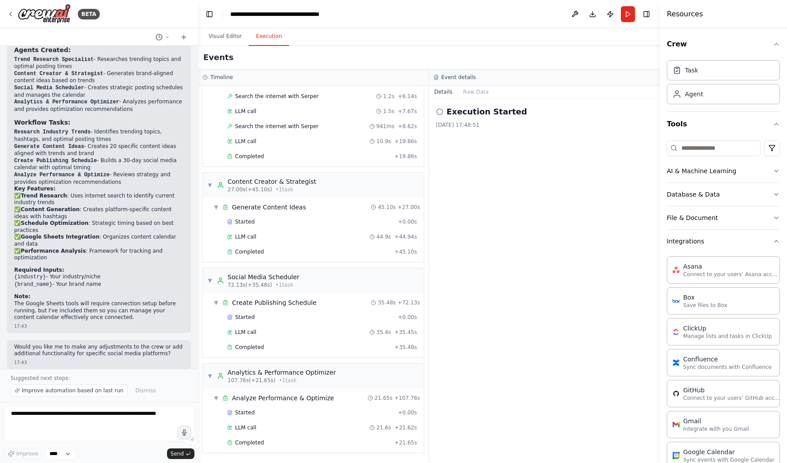
click at [262, 35] on button "Execution" at bounding box center [269, 36] width 40 height 19
click at [470, 91] on button "Raw Data" at bounding box center [476, 92] width 36 height 12
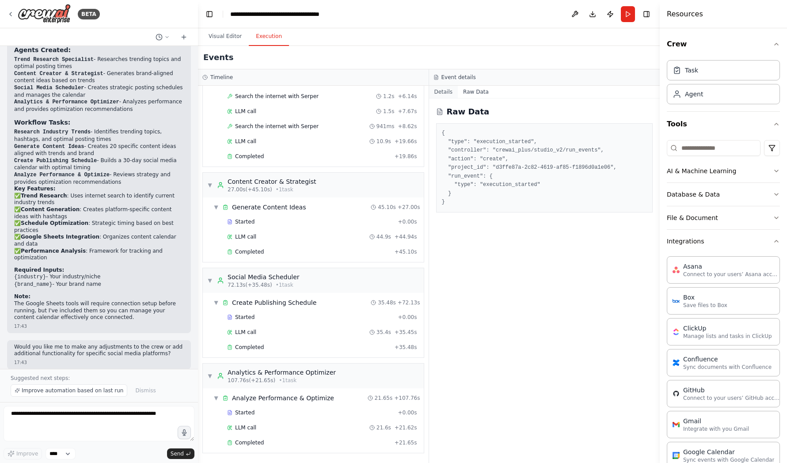
click at [441, 91] on button "Details" at bounding box center [443, 92] width 29 height 12
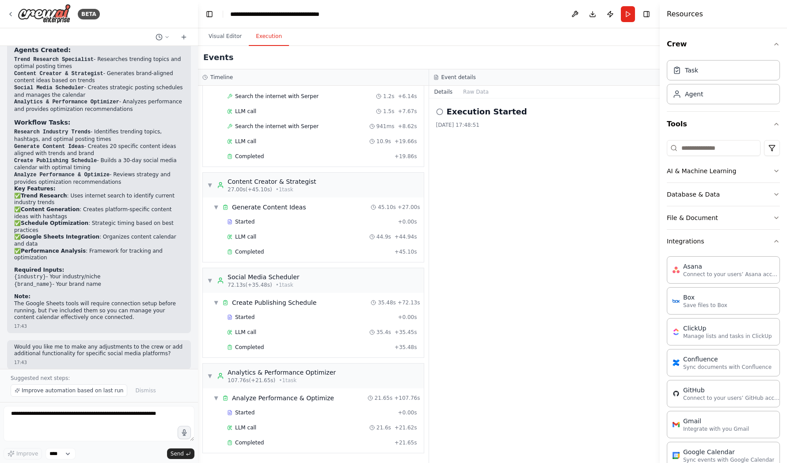
click at [438, 112] on icon at bounding box center [439, 111] width 7 height 7
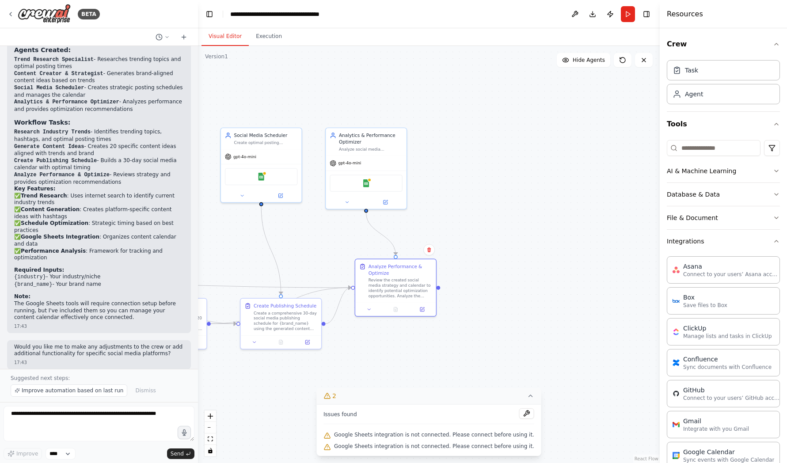
click at [224, 32] on button "Visual Editor" at bounding box center [224, 36] width 47 height 19
click at [381, 185] on div "Google Sheets" at bounding box center [366, 182] width 73 height 17
click at [365, 182] on img at bounding box center [366, 182] width 8 height 8
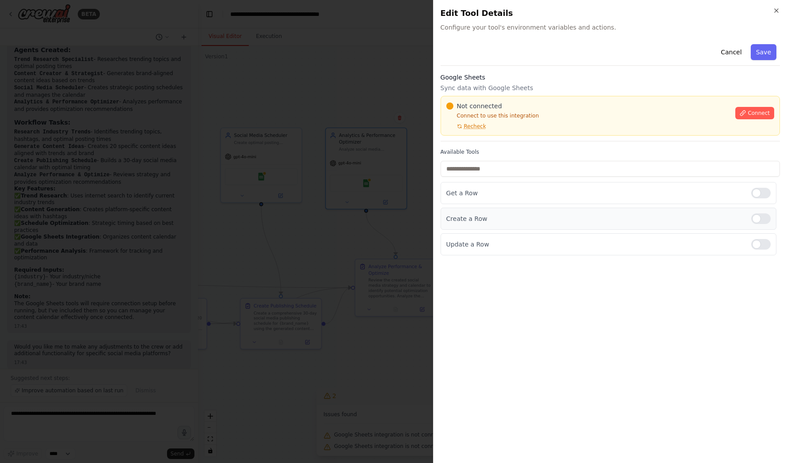
click at [486, 220] on p "Create a Row" at bounding box center [595, 218] width 298 height 9
click at [671, 220] on div at bounding box center [760, 218] width 19 height 11
click at [671, 107] on button "Connect" at bounding box center [754, 113] width 39 height 12
click at [455, 158] on div "Available Tools Get a Row Create a Row Update a Row" at bounding box center [609, 201] width 339 height 107
click at [548, 143] on div "Cancel Save Google Sheets Sync data with Google Sheets Not connected Connect to…" at bounding box center [609, 148] width 339 height 215
